Goal: Task Accomplishment & Management: Complete application form

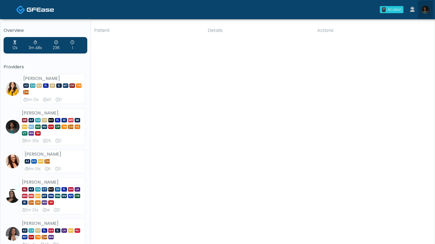
click at [331, 10] on img at bounding box center [425, 10] width 8 height 8
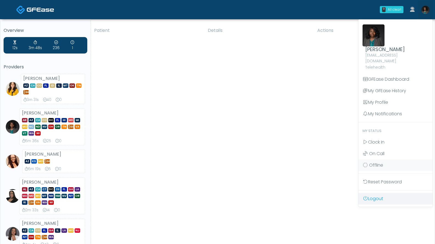
click at [331, 193] on link "Logout" at bounding box center [396, 199] width 74 height 12
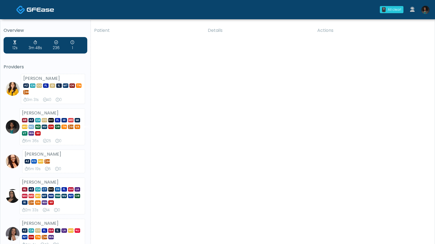
click at [424, 13] on img at bounding box center [425, 10] width 8 height 8
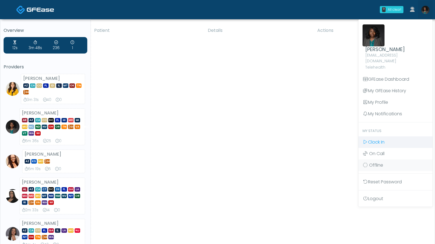
click at [373, 139] on span "Clock In" at bounding box center [376, 142] width 16 height 6
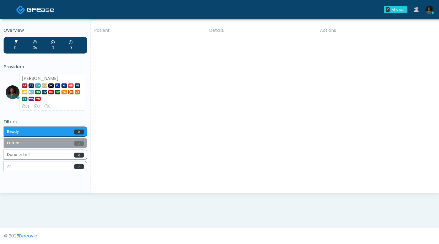
click at [51, 143] on button "Future 7" at bounding box center [46, 143] width 84 height 10
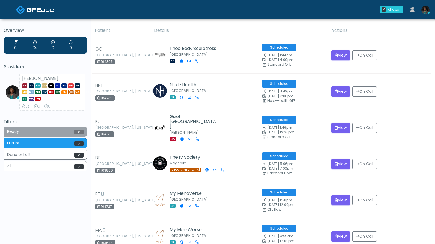
click at [43, 133] on button "Ready 0" at bounding box center [46, 132] width 84 height 10
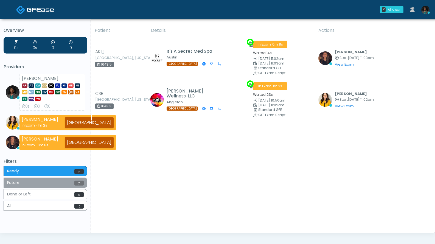
click at [66, 186] on button "Future 7" at bounding box center [46, 183] width 84 height 10
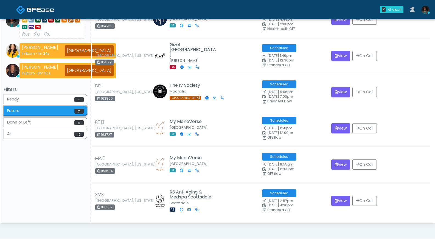
scroll to position [83, 0]
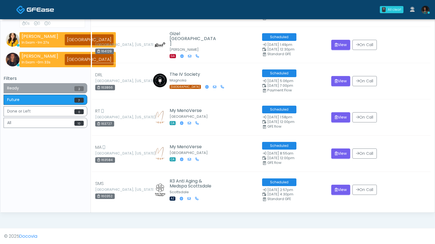
click at [61, 89] on button "Ready 2" at bounding box center [46, 88] width 84 height 10
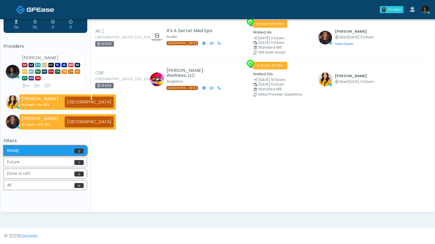
scroll to position [0, 0]
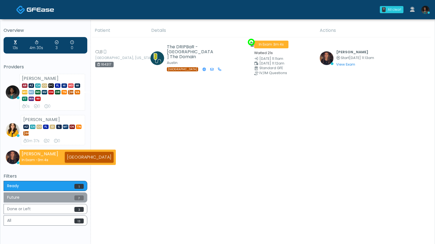
click at [55, 197] on button "Future 7" at bounding box center [46, 197] width 84 height 10
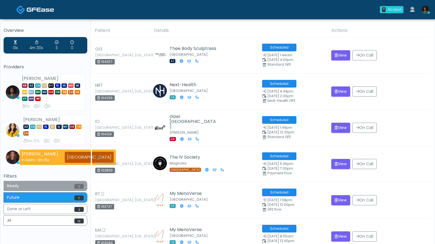
click at [58, 187] on button "Ready 1" at bounding box center [46, 186] width 84 height 10
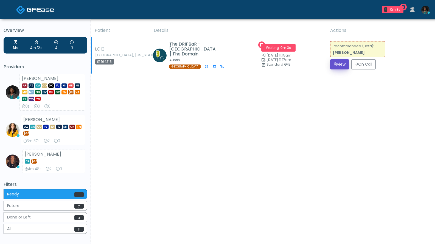
click at [339, 66] on button "View" at bounding box center [339, 64] width 19 height 10
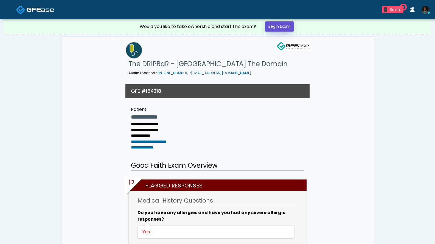
click at [276, 28] on link "Begin Exam" at bounding box center [279, 26] width 29 height 10
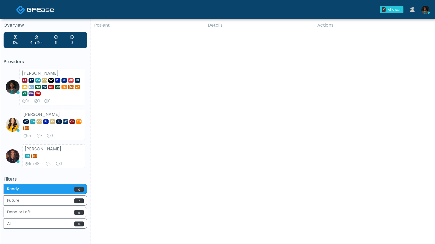
click at [127, 94] on div "Patient Details Actions SG Colfax, California 164319 Sei Bella Med Spa Auburn C…" at bounding box center [261, 135] width 340 height 232
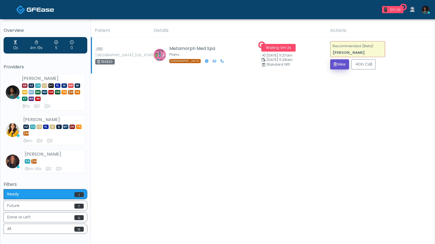
click at [340, 66] on button "View" at bounding box center [339, 64] width 19 height 10
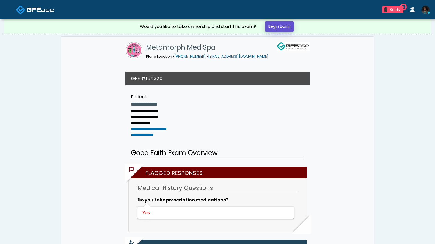
click at [281, 27] on link "Begin Exam" at bounding box center [279, 26] width 29 height 10
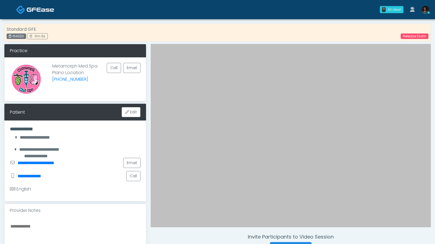
scroll to position [110, 0]
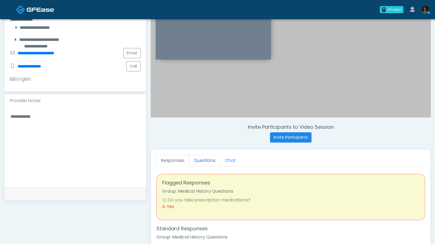
click at [207, 163] on link "Questions" at bounding box center [204, 161] width 31 height 12
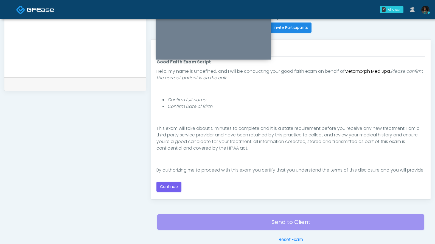
scroll to position [29, 0]
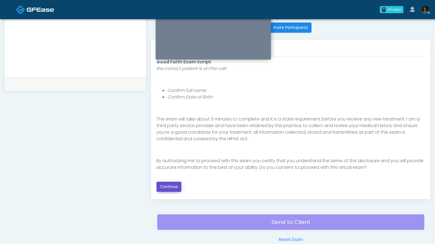
click at [173, 185] on button "Continue" at bounding box center [169, 187] width 25 height 10
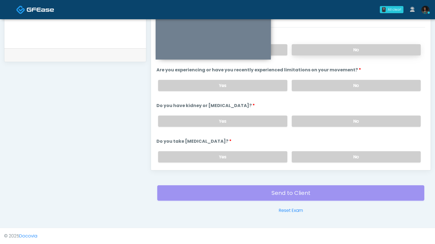
click at [342, 51] on label "No" at bounding box center [356, 49] width 129 height 11
click at [319, 82] on label "No" at bounding box center [356, 85] width 129 height 11
click at [320, 120] on label "No" at bounding box center [356, 121] width 129 height 11
click at [314, 161] on label "No" at bounding box center [356, 156] width 129 height 11
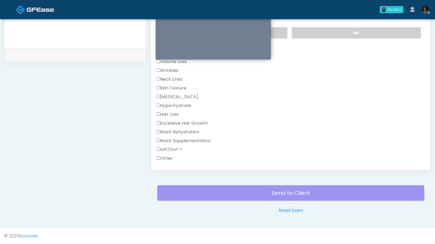
scroll to position [125, 0]
click at [175, 68] on label "Wrinkles" at bounding box center [168, 70] width 22 height 7
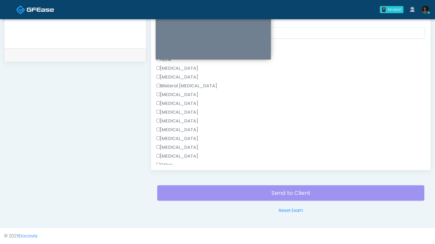
scroll to position [351, 0]
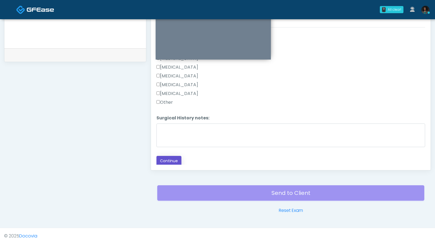
click at [174, 159] on button "Continue" at bounding box center [169, 161] width 25 height 10
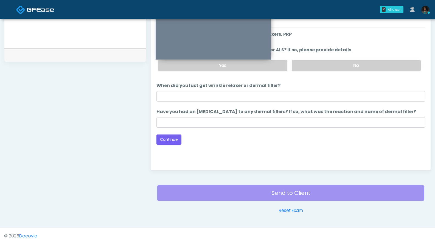
scroll to position [139, 0]
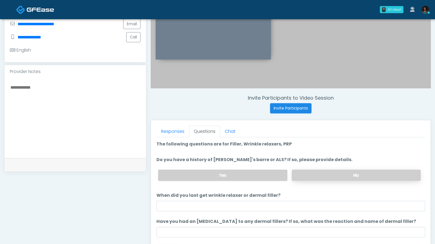
click at [314, 177] on label "No" at bounding box center [356, 175] width 129 height 11
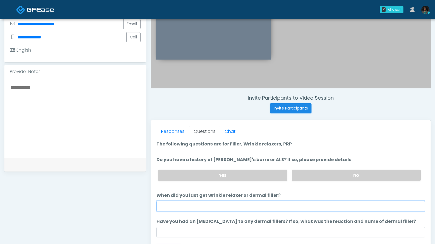
click at [252, 208] on input "When did you last get wrinkle relaxer or dermal filler?" at bounding box center [291, 206] width 269 height 10
type input "*"
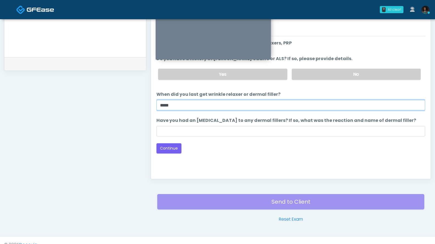
scroll to position [240, 0]
type input "*****"
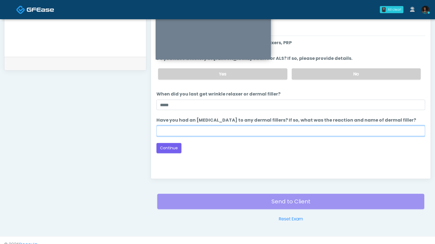
click at [233, 132] on input "Have you had an allergic response to any dermal fillers? If so, what was the re…" at bounding box center [291, 131] width 269 height 10
type input "***"
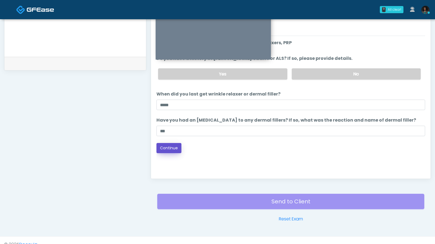
click at [177, 147] on button "Continue" at bounding box center [169, 148] width 25 height 10
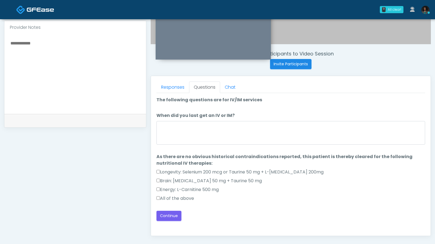
scroll to position [182, 0]
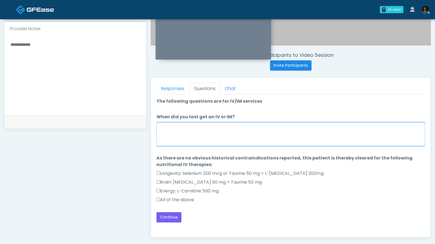
click at [231, 135] on textarea "When did you last get an IV or IM?" at bounding box center [291, 134] width 269 height 24
type textarea "**********"
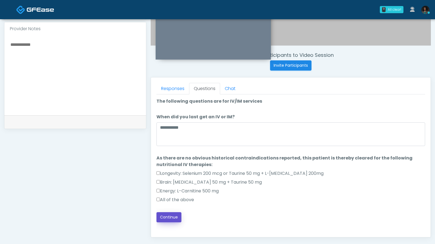
click at [177, 215] on button "Continue" at bounding box center [169, 217] width 25 height 10
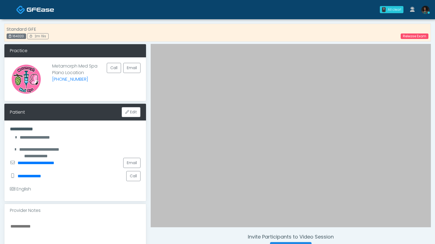
scroll to position [110, 0]
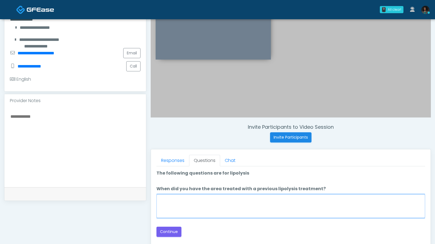
click at [245, 208] on textarea "When did you have the area treated with a previous lipolysis treatment?" at bounding box center [291, 206] width 269 height 24
type textarea "***"
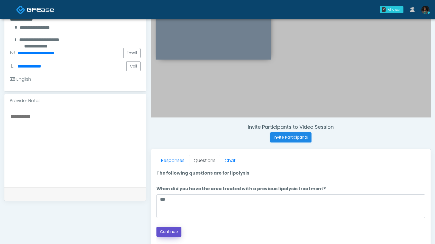
click at [177, 233] on button "Continue" at bounding box center [169, 232] width 25 height 10
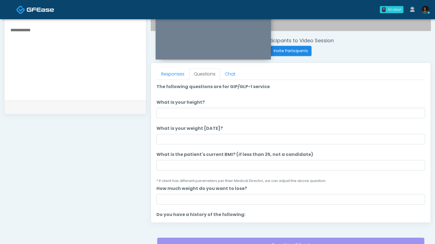
scroll to position [196, 0]
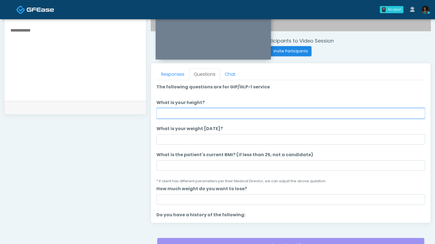
click at [236, 114] on input "What is your height?" at bounding box center [291, 113] width 269 height 10
type input "***"
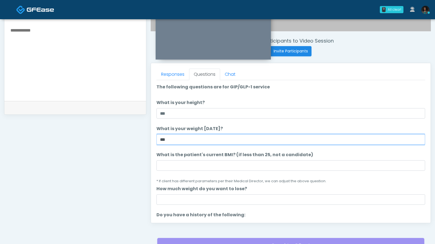
type input "***"
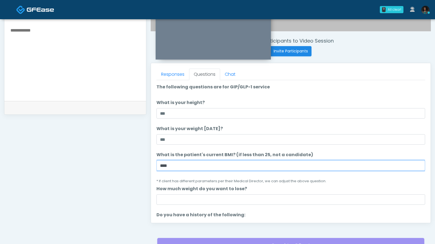
type input "****"
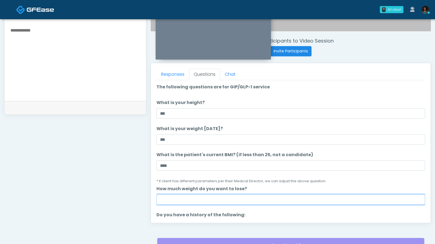
click at [203, 199] on input "How much weight do you want to lose?" at bounding box center [291, 199] width 269 height 10
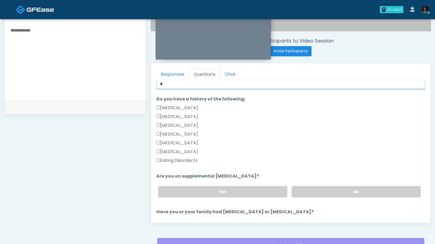
scroll to position [116, 0]
type input "*"
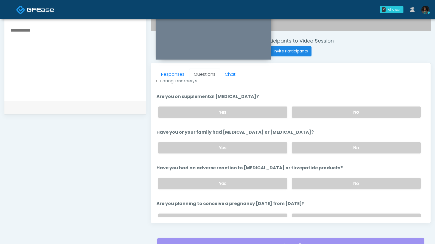
scroll to position [198, 0]
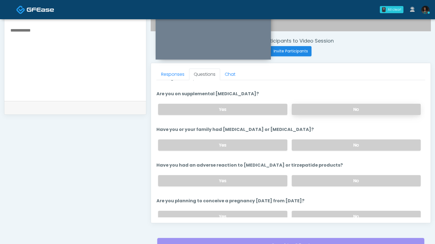
click at [359, 110] on label "No" at bounding box center [356, 109] width 129 height 11
click at [354, 141] on label "No" at bounding box center [356, 144] width 129 height 11
click at [339, 175] on label "No" at bounding box center [356, 180] width 129 height 11
click at [336, 214] on label "No" at bounding box center [356, 216] width 129 height 11
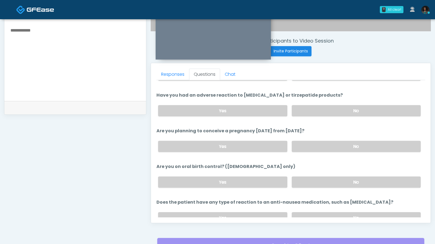
scroll to position [294, 0]
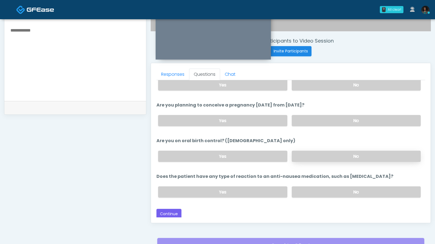
click at [337, 151] on label "No" at bounding box center [356, 156] width 129 height 11
click at [328, 188] on label "No" at bounding box center [356, 191] width 129 height 11
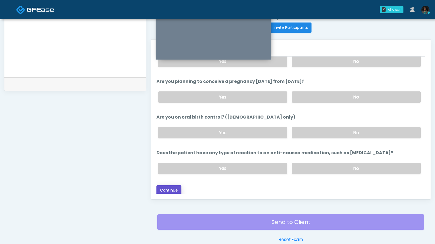
click at [177, 189] on button "Continue" at bounding box center [169, 190] width 25 height 10
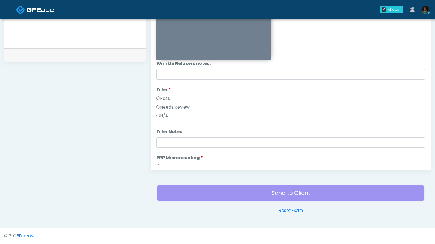
scroll to position [0, 0]
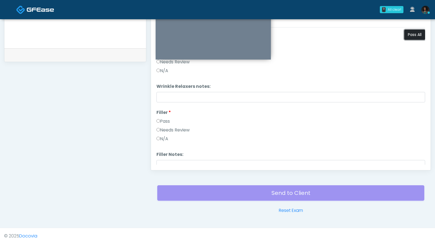
click at [412, 34] on button "Pass All" at bounding box center [414, 35] width 21 height 10
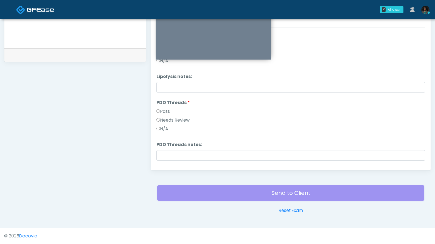
scroll to position [431, 0]
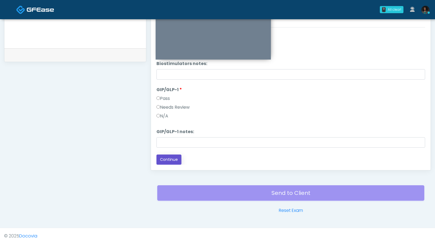
click at [173, 160] on button "Continue" at bounding box center [169, 160] width 25 height 10
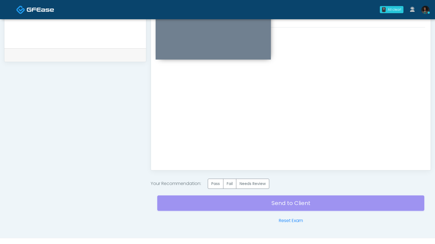
scroll to position [0, 0]
click at [216, 183] on label "Pass" at bounding box center [216, 184] width 16 height 10
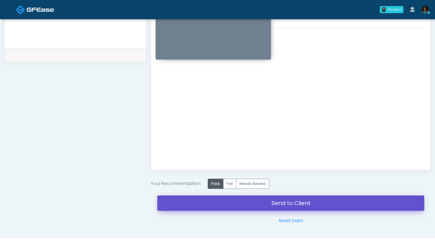
drag, startPoint x: 261, startPoint y: 200, endPoint x: 251, endPoint y: 59, distance: 142.1
click at [261, 200] on link "Send to Client" at bounding box center [290, 202] width 267 height 15
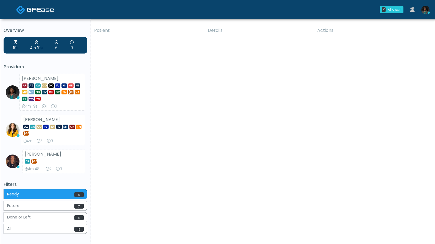
scroll to position [44, 0]
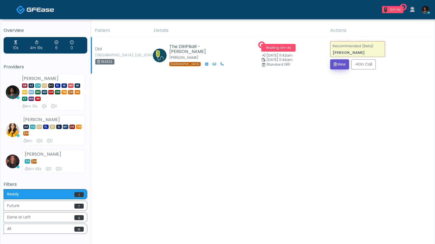
click at [334, 63] on icon "submit" at bounding box center [335, 64] width 3 height 4
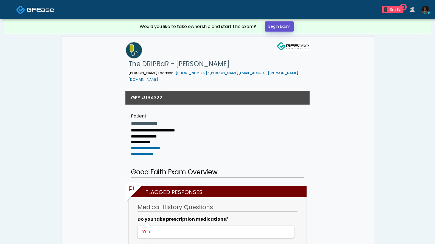
click at [278, 27] on link "Begin Exam" at bounding box center [279, 26] width 29 height 10
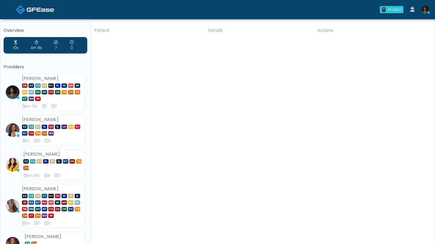
click at [425, 12] on img at bounding box center [425, 10] width 8 height 8
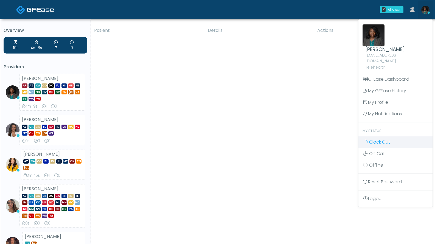
click at [379, 139] on span "Clock Out" at bounding box center [379, 142] width 21 height 6
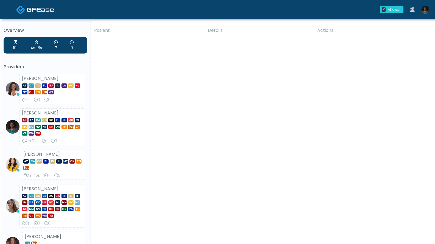
click at [429, 13] on link at bounding box center [425, 10] width 15 height 18
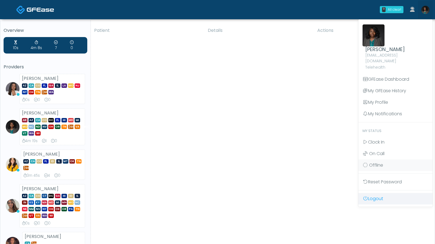
click at [378, 193] on link "Logout" at bounding box center [396, 199] width 74 height 12
